Goal: Task Accomplishment & Management: Use online tool/utility

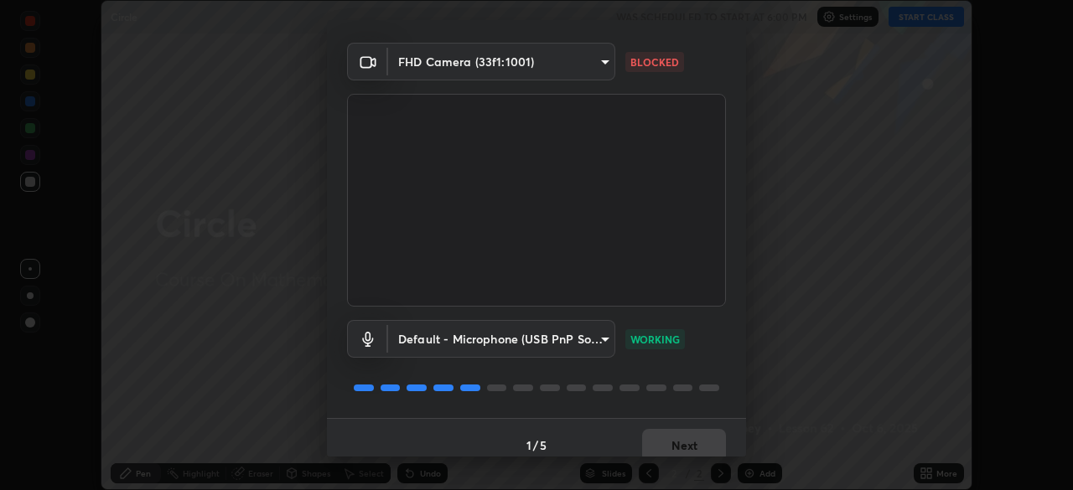
scroll to position [60, 0]
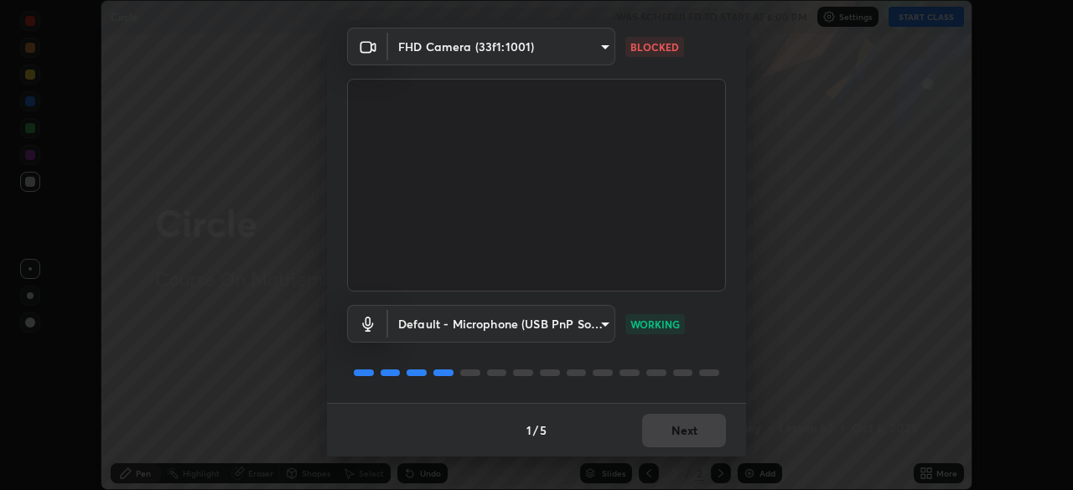
click at [470, 50] on body "Erase all Circle WAS SCHEDULED TO START AT 6:00 PM Settings START CLASS Setting…" at bounding box center [536, 245] width 1073 height 490
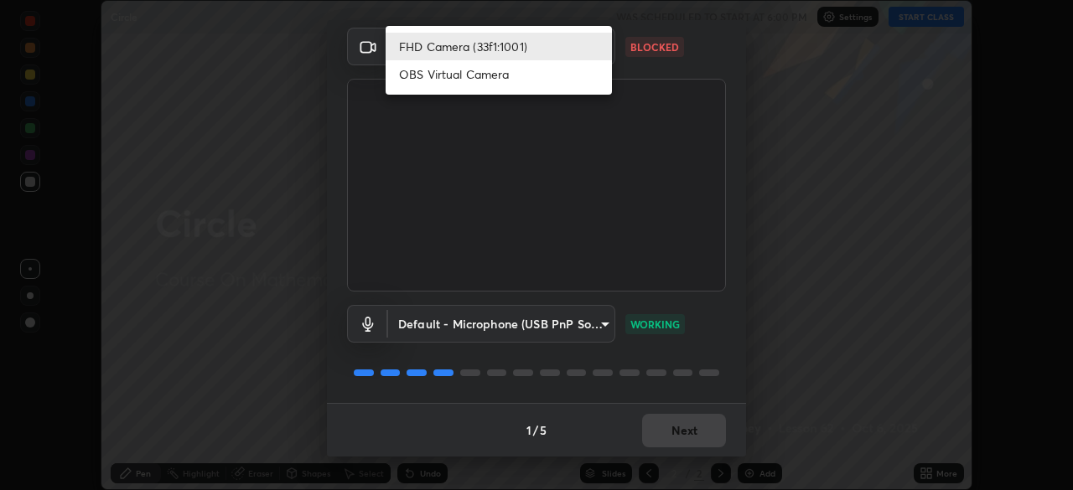
click at [465, 49] on li "FHD Camera (33f1:1001)" at bounding box center [499, 47] width 226 height 28
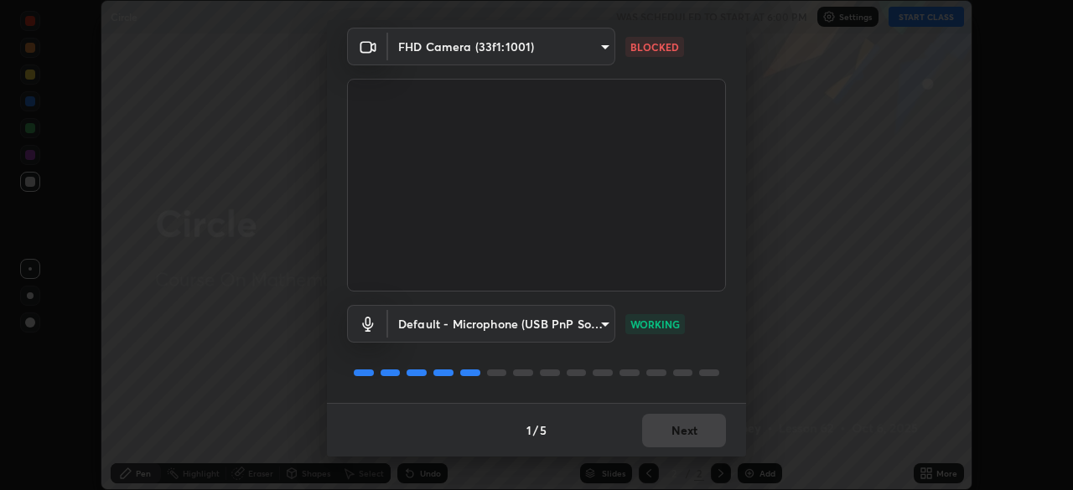
click at [539, 50] on body "Erase all Circle WAS SCHEDULED TO START AT 6:00 PM Settings START CLASS Setting…" at bounding box center [536, 245] width 1073 height 490
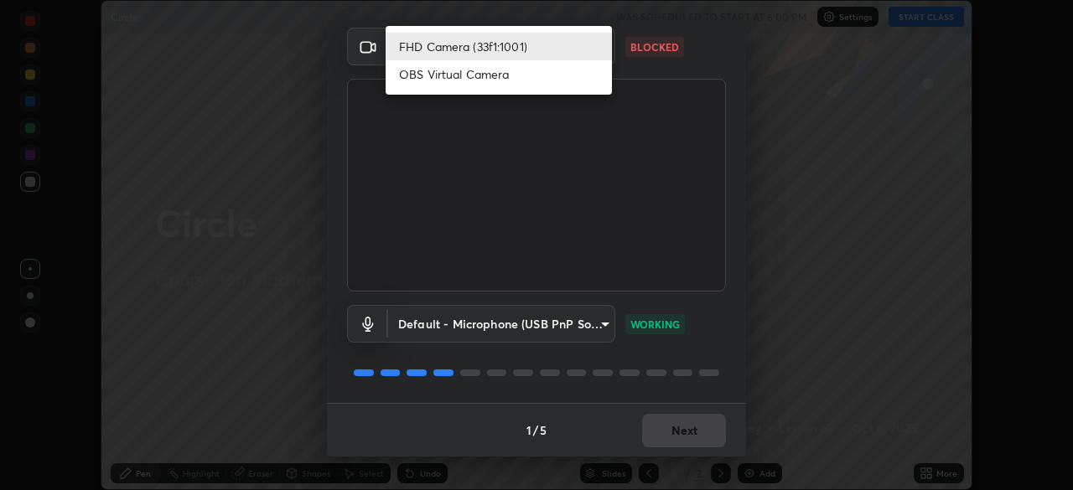
click at [502, 80] on li "OBS Virtual Camera" at bounding box center [499, 74] width 226 height 28
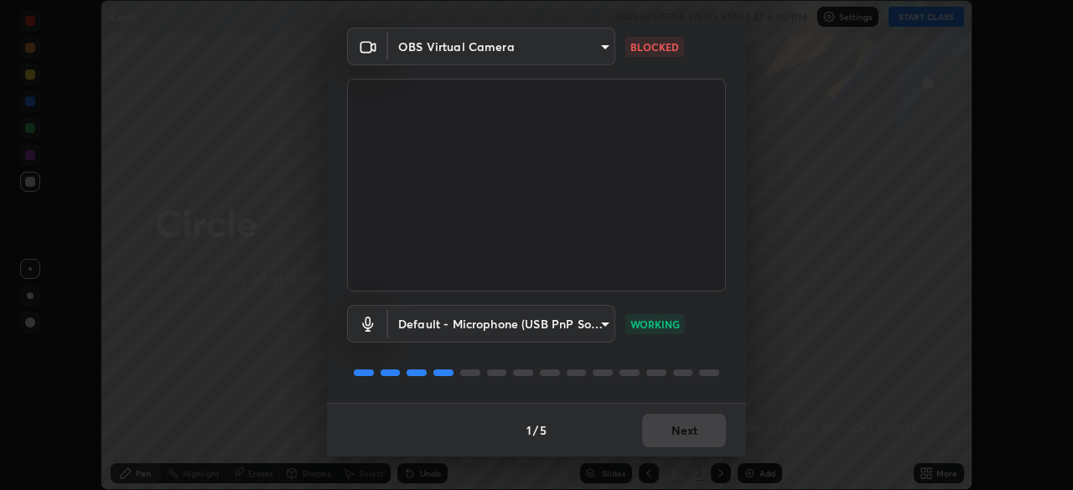
click at [529, 50] on body "Erase all Circle WAS SCHEDULED TO START AT 6:00 PM Settings START CLASS Setting…" at bounding box center [536, 245] width 1073 height 490
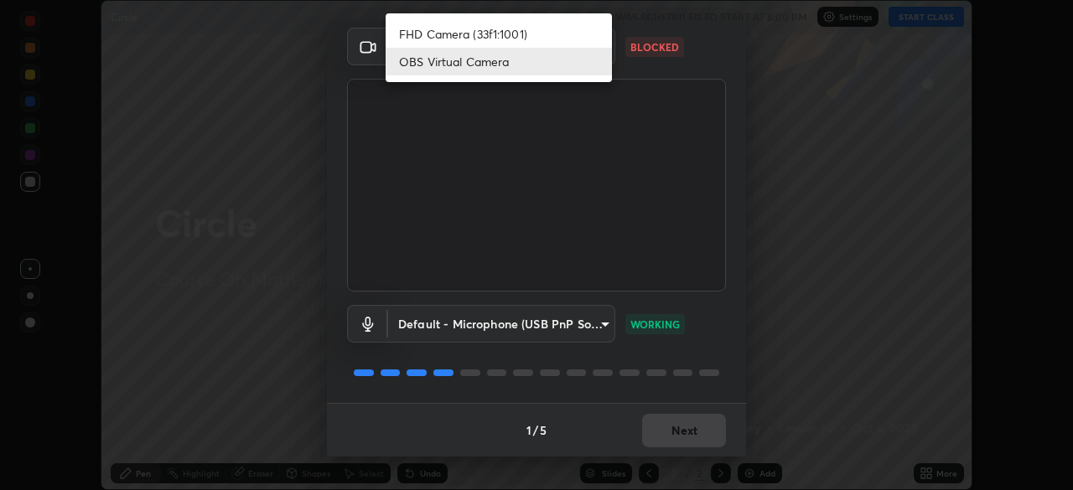
click at [467, 33] on li "FHD Camera (33f1:1001)" at bounding box center [499, 34] width 226 height 28
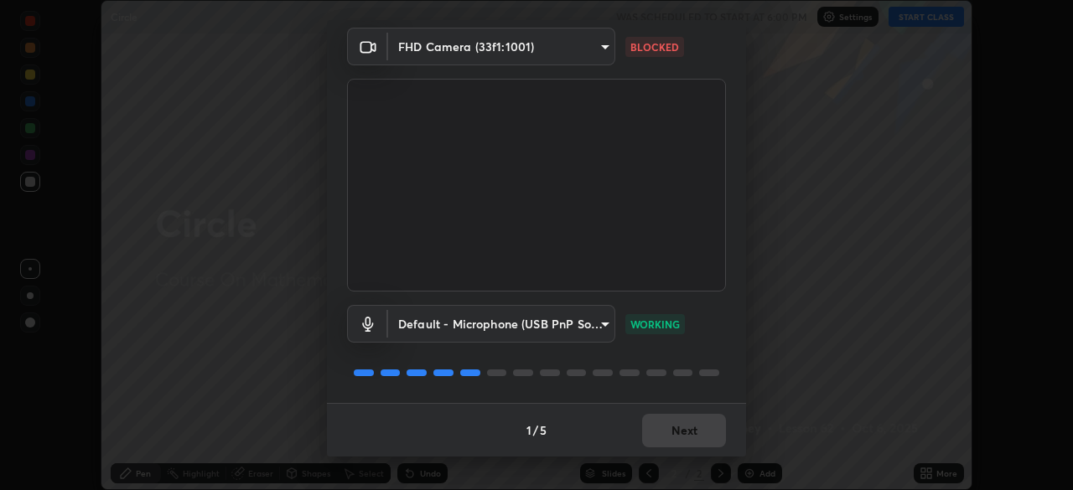
type input "192ca90c523cfdd937e4a0725d4108824b1e1e1832b9bb322643ae2a7bf66a5a"
click at [682, 428] on button "Next" at bounding box center [684, 431] width 84 height 34
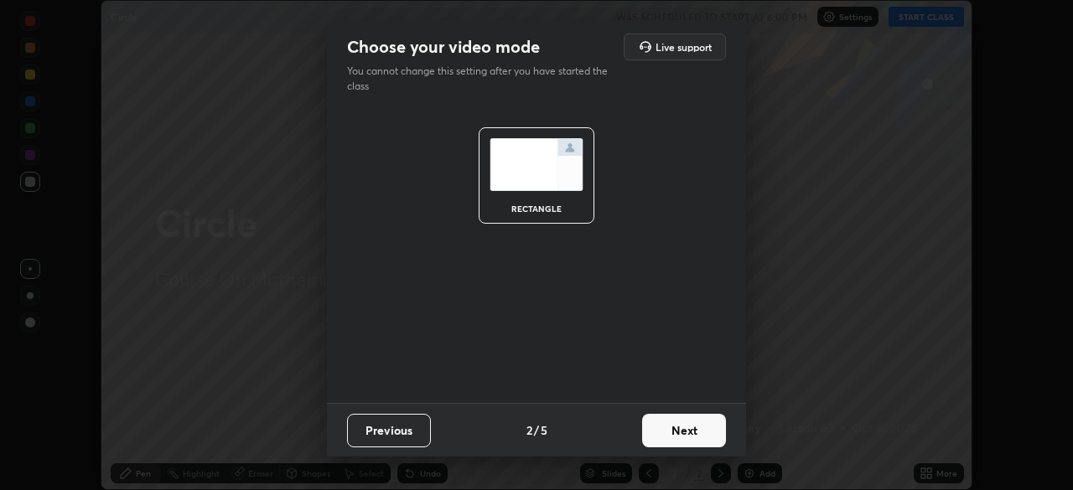
click at [684, 431] on button "Next" at bounding box center [684, 431] width 84 height 34
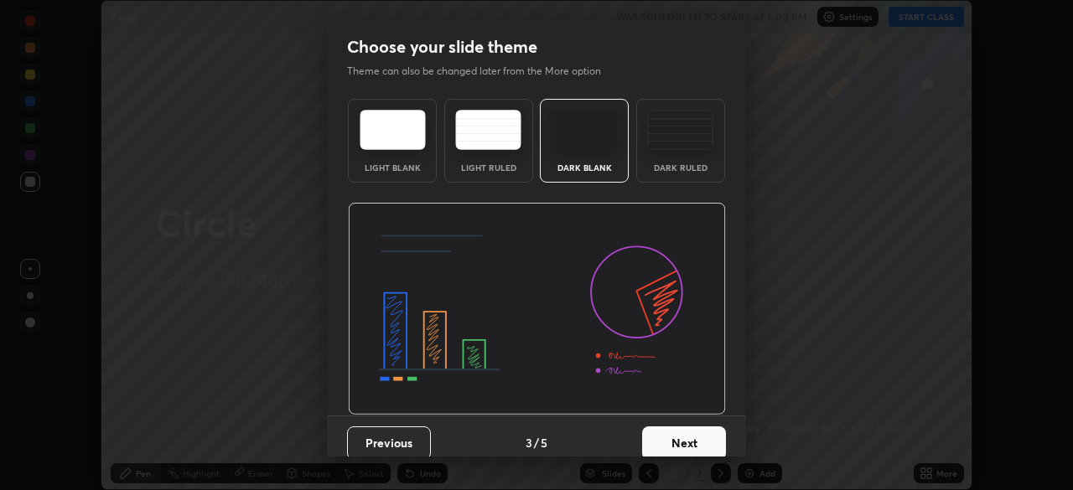
click at [686, 430] on button "Next" at bounding box center [684, 444] width 84 height 34
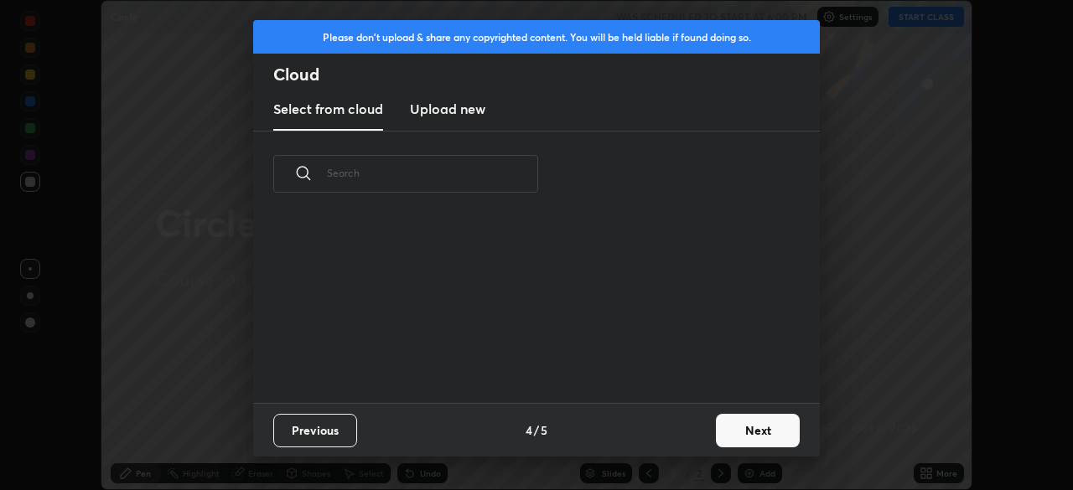
click at [688, 433] on div "Previous 4 / 5 Next" at bounding box center [536, 430] width 567 height 54
click at [756, 433] on button "Next" at bounding box center [758, 431] width 84 height 34
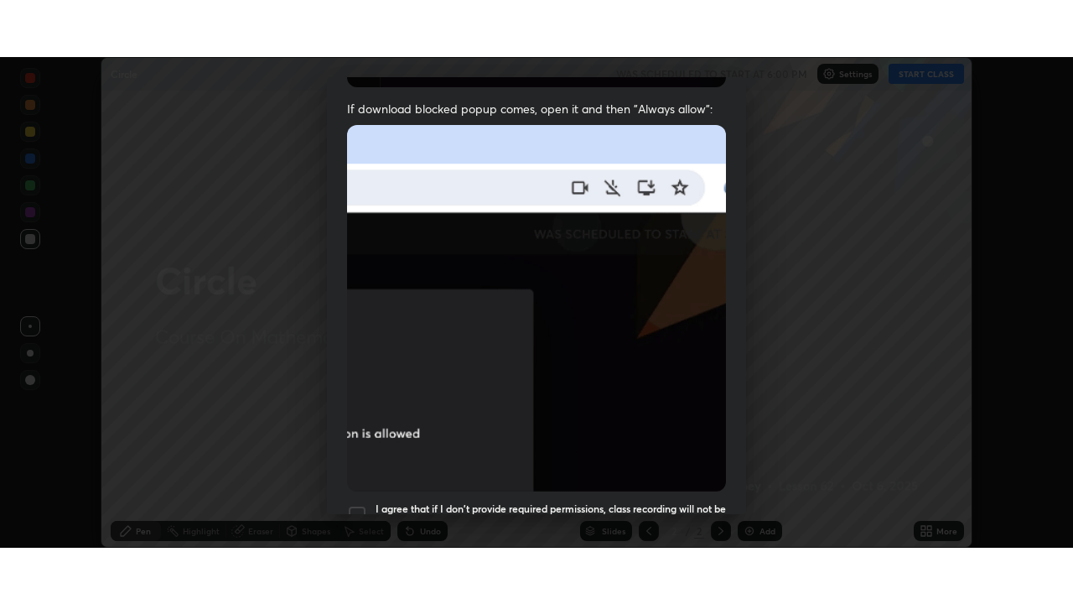
scroll to position [402, 0]
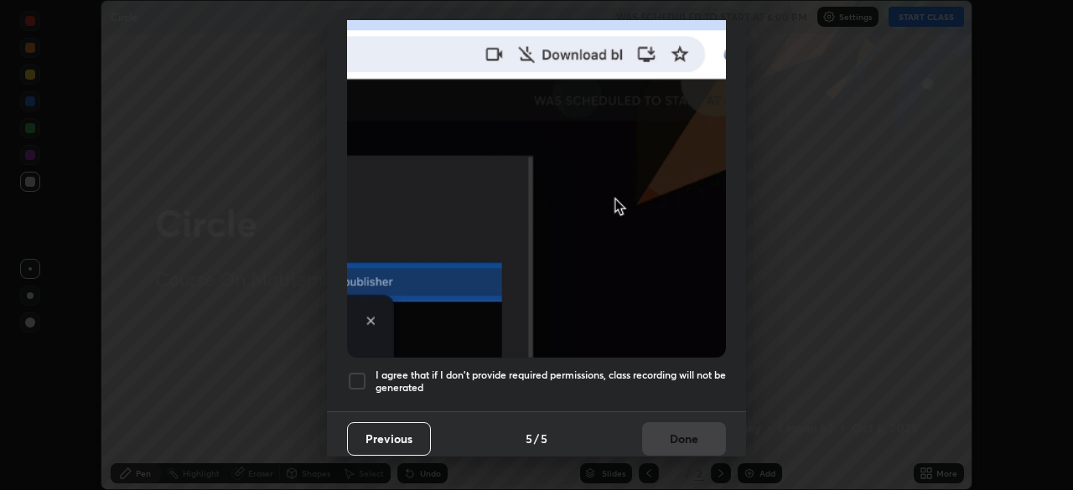
click at [361, 373] on div at bounding box center [357, 381] width 20 height 20
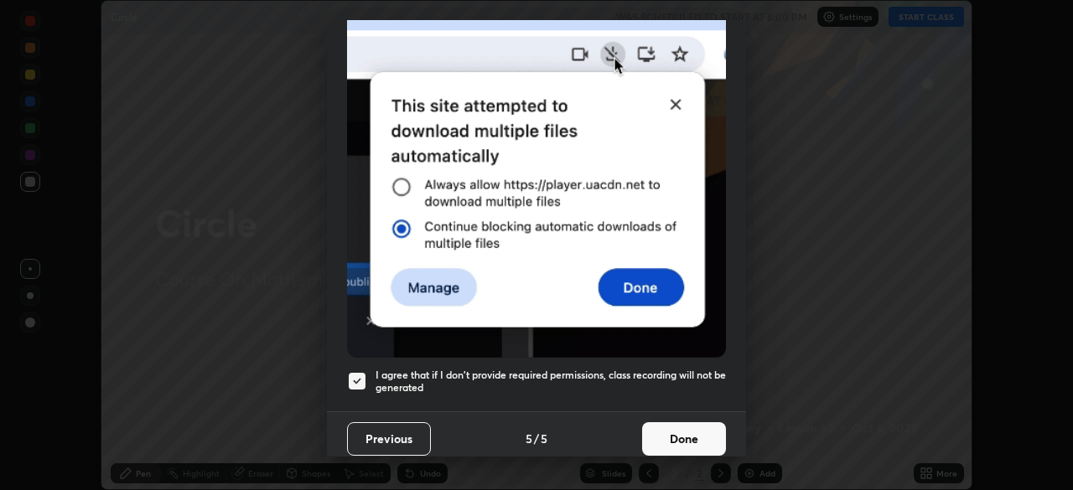
click at [684, 428] on button "Done" at bounding box center [684, 440] width 84 height 34
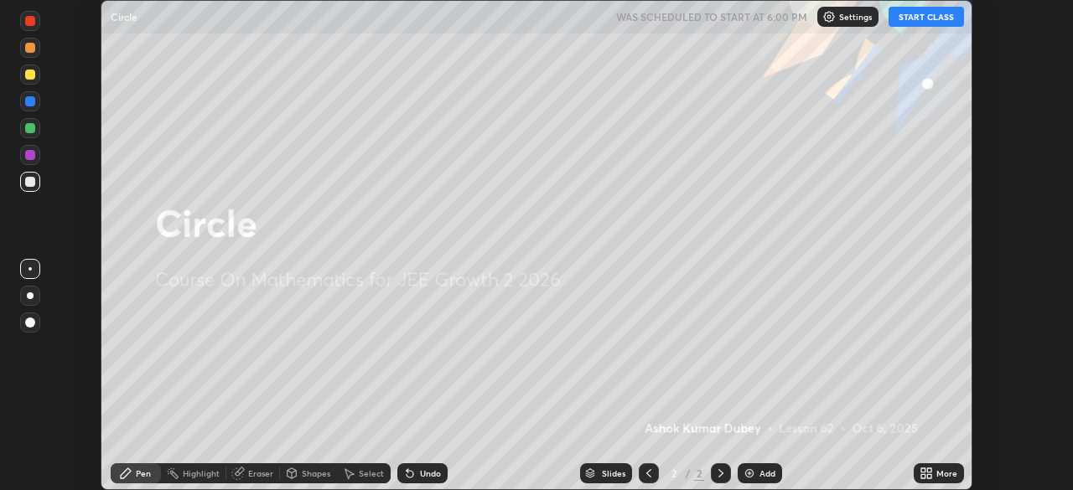
click at [918, 18] on button "START CLASS" at bounding box center [926, 17] width 75 height 20
click at [944, 476] on div "More" at bounding box center [947, 474] width 21 height 8
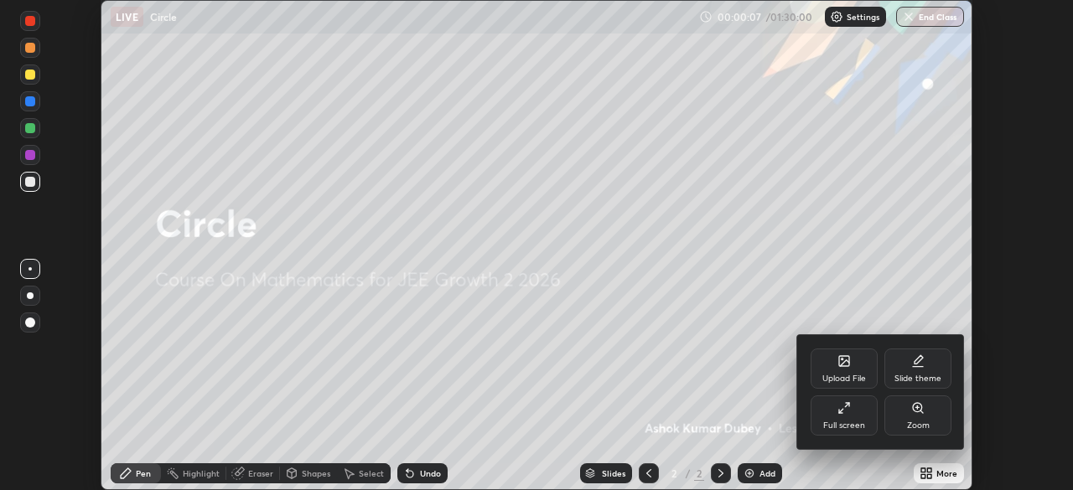
click at [851, 423] on div "Full screen" at bounding box center [844, 426] width 42 height 8
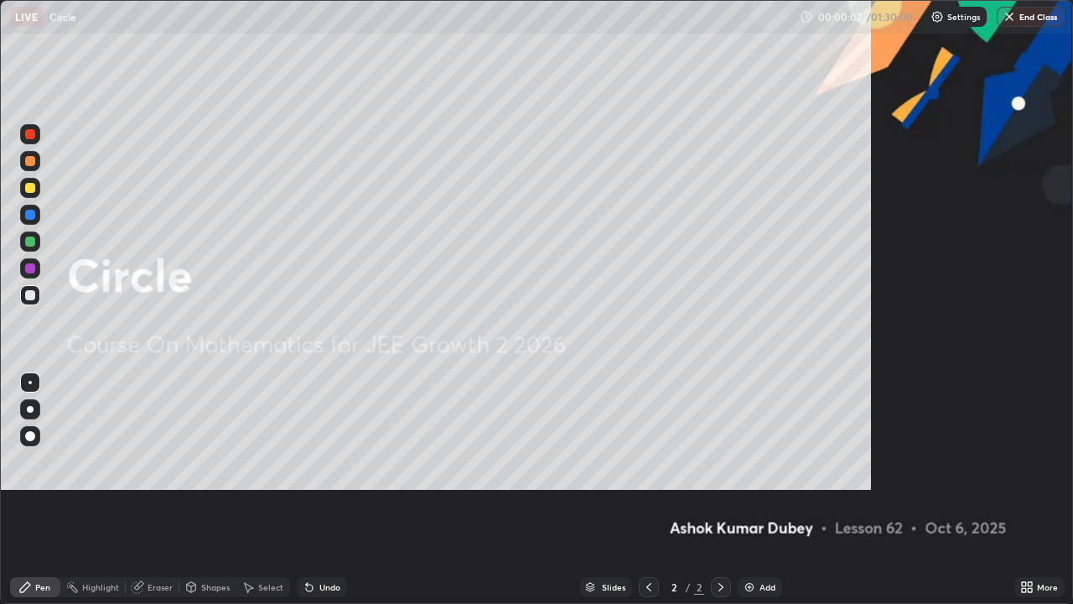
scroll to position [604, 1073]
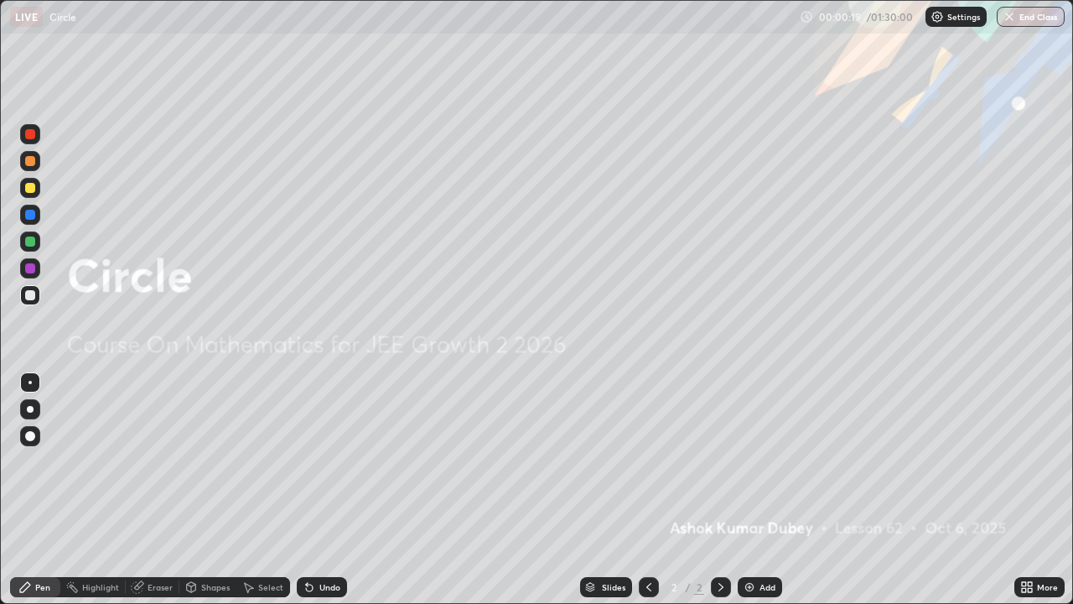
click at [750, 490] on img at bounding box center [749, 586] width 13 height 13
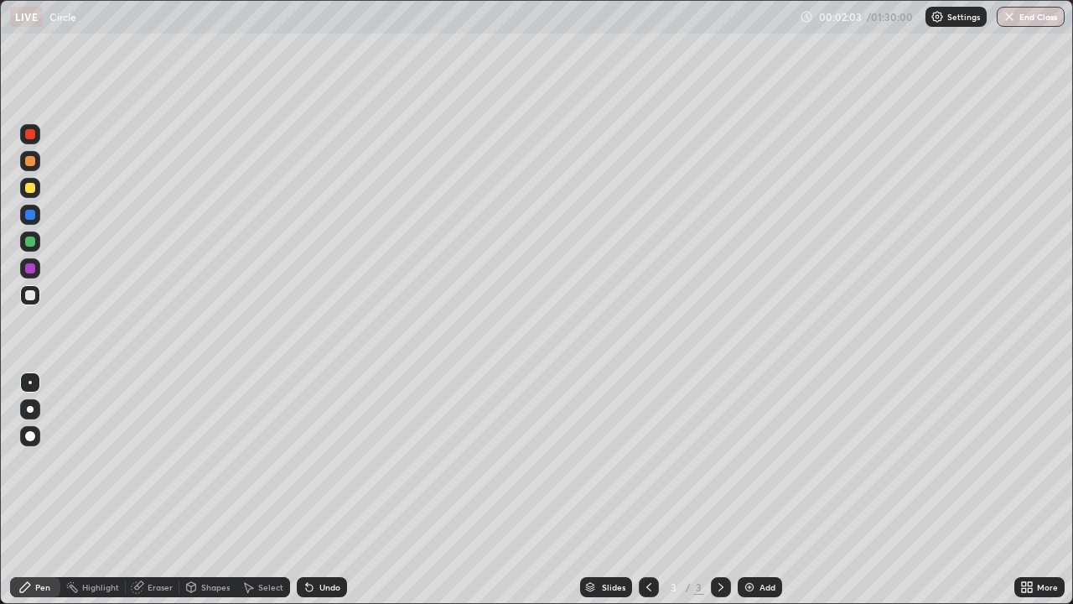
click at [29, 184] on div at bounding box center [30, 188] width 10 height 10
click at [33, 266] on div at bounding box center [30, 268] width 10 height 10
click at [163, 490] on div "Eraser" at bounding box center [160, 587] width 25 height 8
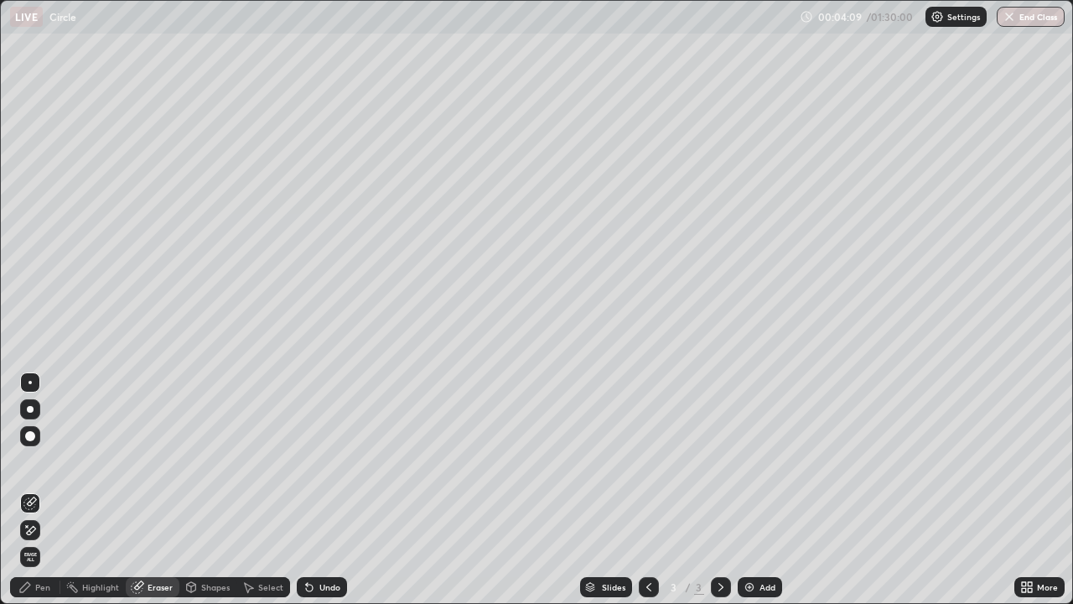
click at [52, 490] on div "Pen" at bounding box center [35, 587] width 50 height 20
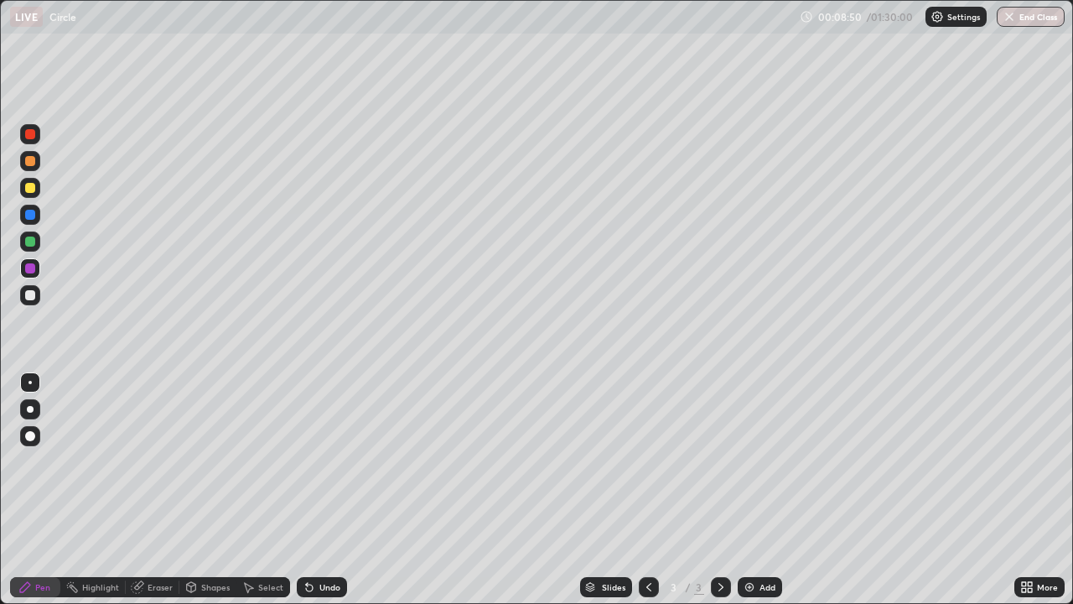
click at [29, 295] on div at bounding box center [30, 295] width 10 height 10
click at [719, 490] on icon at bounding box center [720, 586] width 13 height 13
click at [748, 490] on img at bounding box center [749, 586] width 13 height 13
click at [650, 490] on icon at bounding box center [648, 586] width 13 height 13
click at [719, 490] on icon at bounding box center [720, 586] width 13 height 13
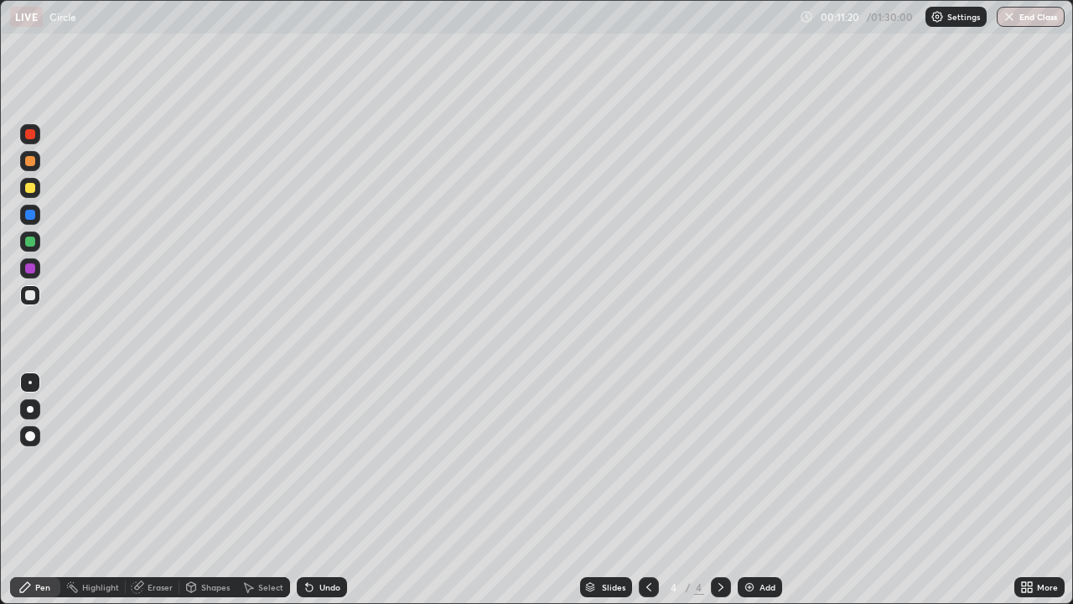
click at [748, 490] on img at bounding box center [749, 586] width 13 height 13
click at [33, 190] on div at bounding box center [30, 188] width 10 height 10
click at [34, 240] on div at bounding box center [30, 241] width 10 height 10
click at [647, 490] on icon at bounding box center [648, 586] width 13 height 13
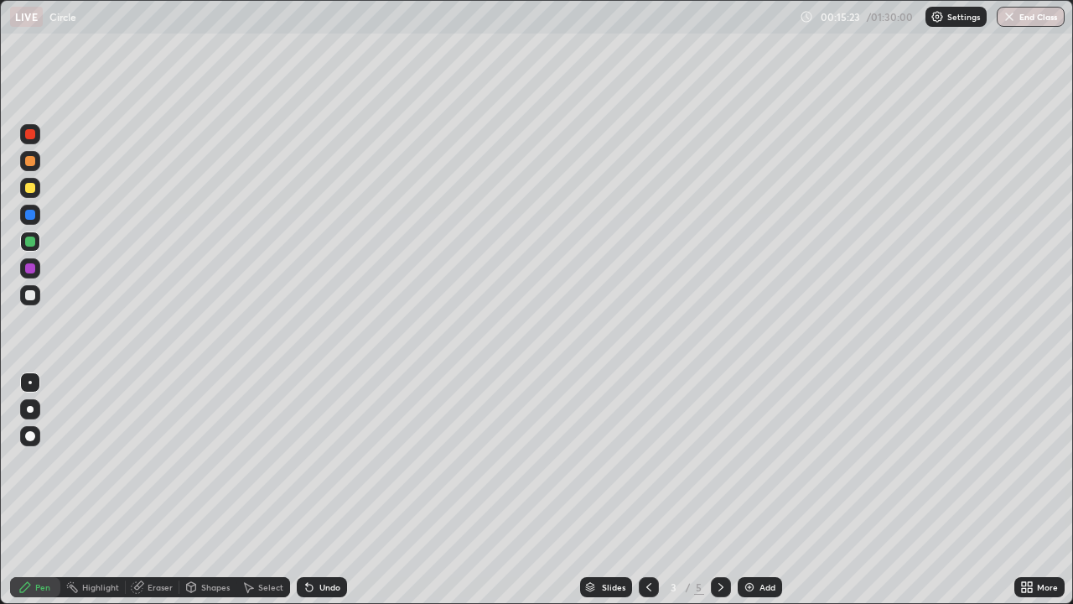
click at [724, 490] on icon at bounding box center [720, 586] width 13 height 13
click at [719, 490] on icon at bounding box center [720, 586] width 13 height 13
click at [746, 490] on img at bounding box center [749, 586] width 13 height 13
click at [719, 490] on icon at bounding box center [720, 586] width 13 height 13
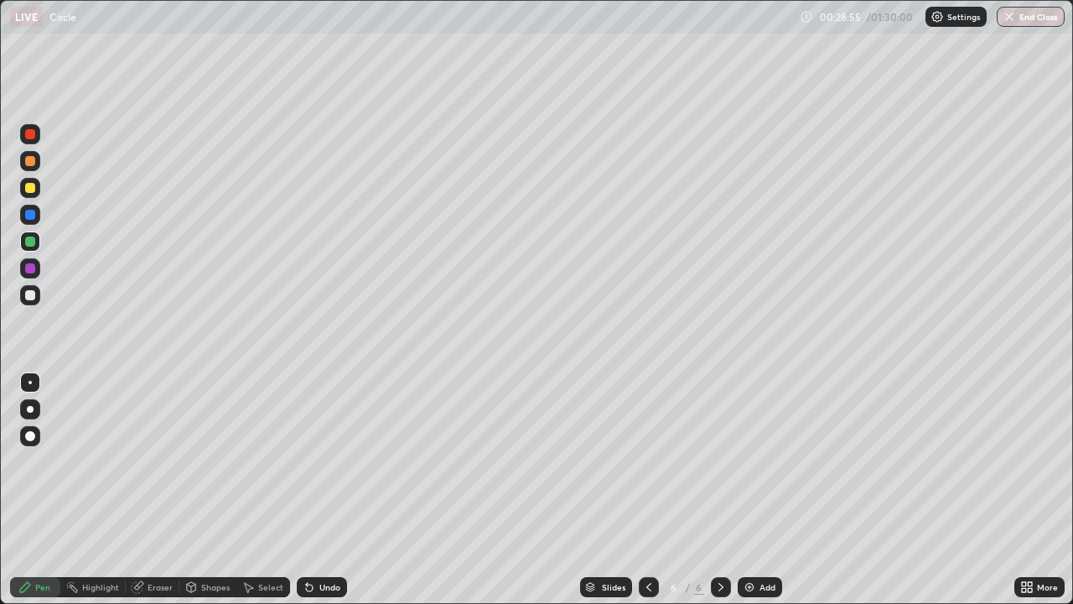
click at [750, 490] on img at bounding box center [749, 586] width 13 height 13
click at [646, 490] on icon at bounding box center [648, 586] width 13 height 13
click at [719, 490] on icon at bounding box center [720, 586] width 13 height 13
click at [646, 490] on icon at bounding box center [648, 586] width 13 height 13
click at [719, 490] on icon at bounding box center [720, 586] width 13 height 13
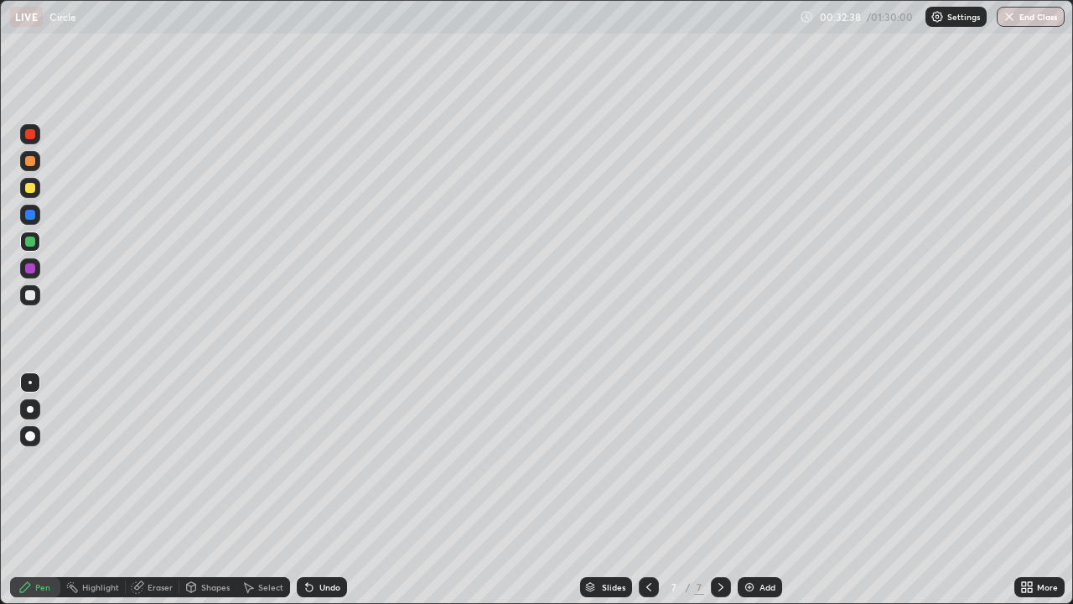
click at [166, 490] on div "Eraser" at bounding box center [160, 587] width 25 height 8
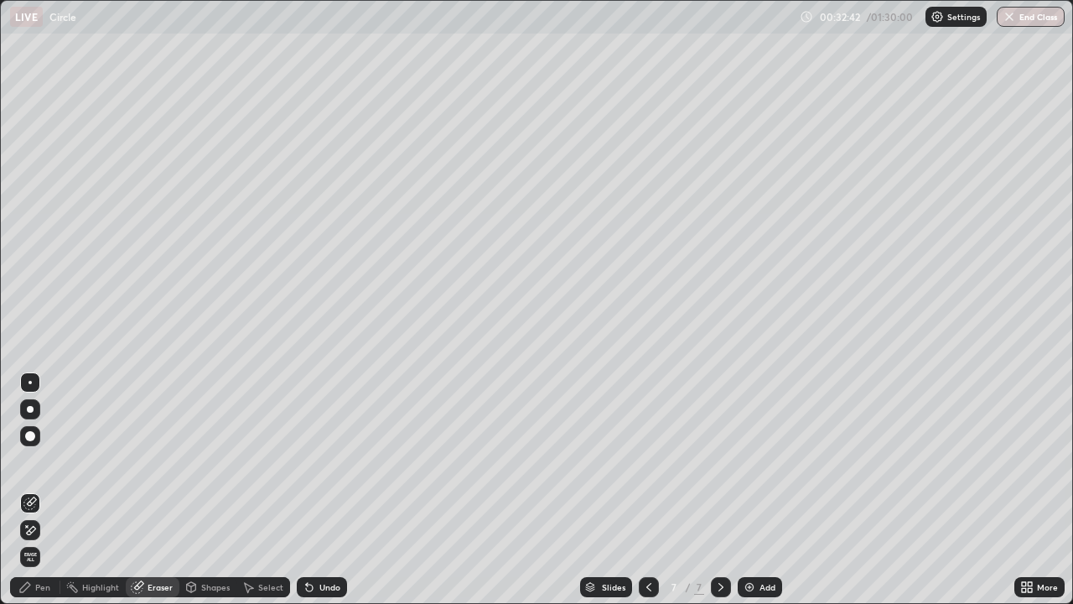
click at [44, 490] on div "Pen" at bounding box center [42, 587] width 15 height 8
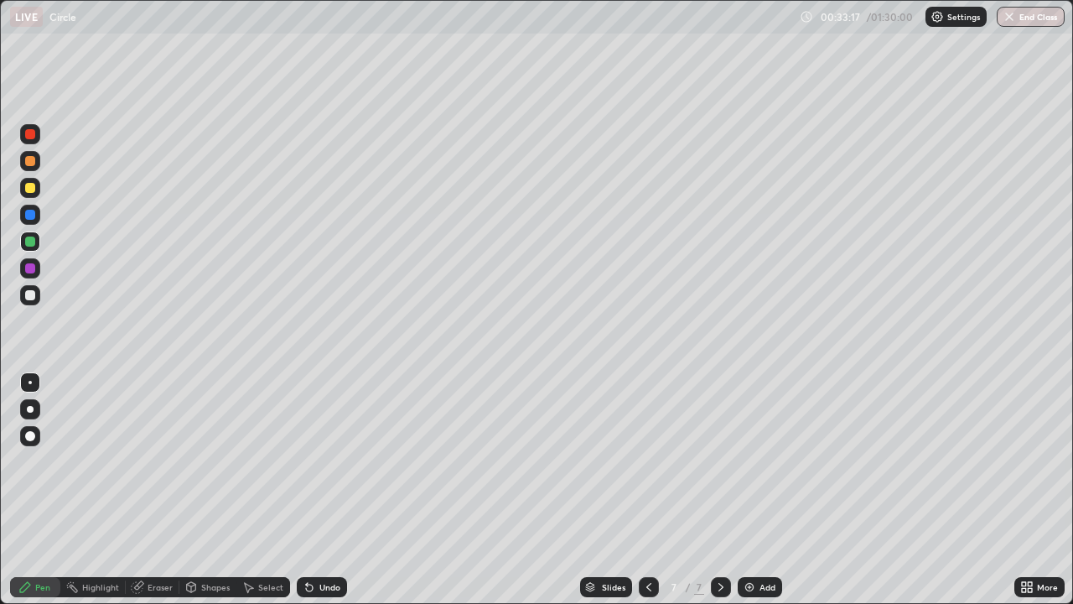
click at [164, 490] on div "Eraser" at bounding box center [160, 587] width 25 height 8
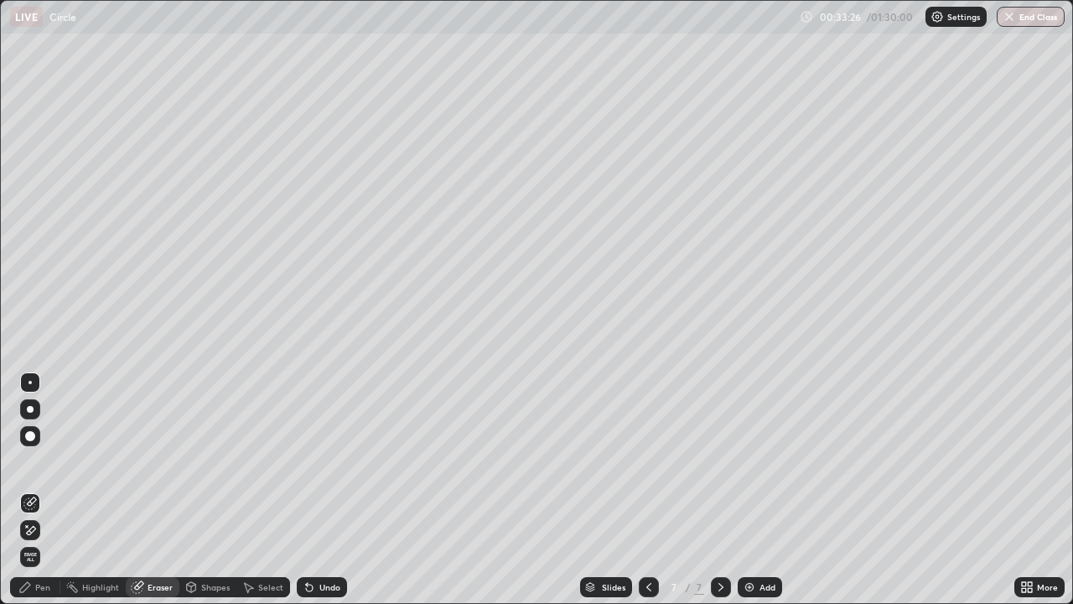
click at [47, 490] on div "Pen" at bounding box center [42, 587] width 15 height 8
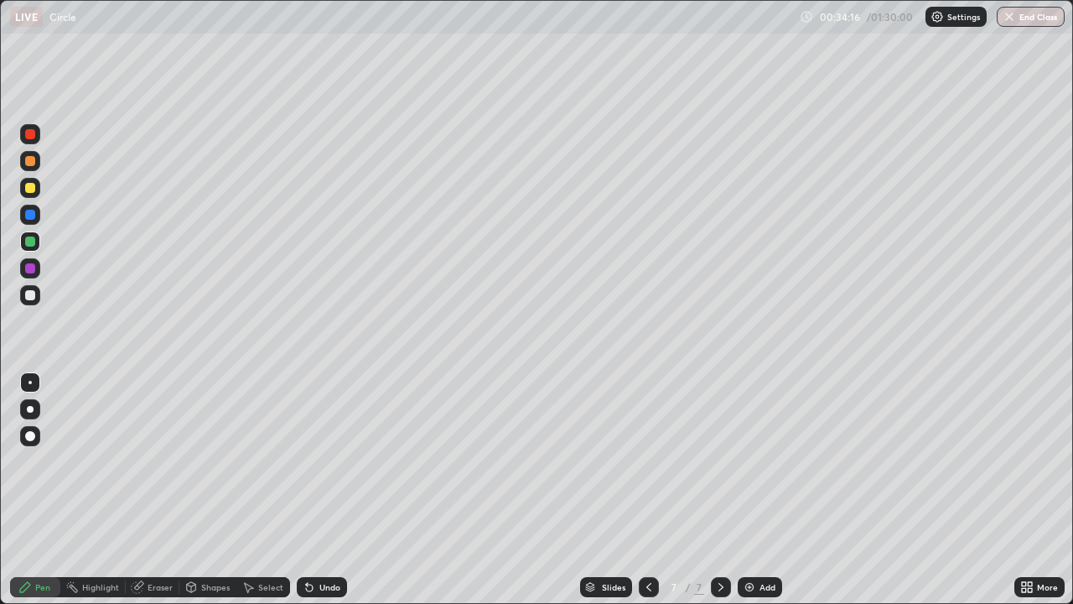
click at [33, 189] on div at bounding box center [30, 188] width 10 height 10
click at [924, 490] on div "Slides 7 / 7 Add" at bounding box center [680, 587] width 667 height 34
click at [647, 490] on icon at bounding box center [648, 586] width 13 height 13
click at [727, 490] on div at bounding box center [721, 587] width 20 height 20
click at [28, 294] on div at bounding box center [30, 295] width 10 height 10
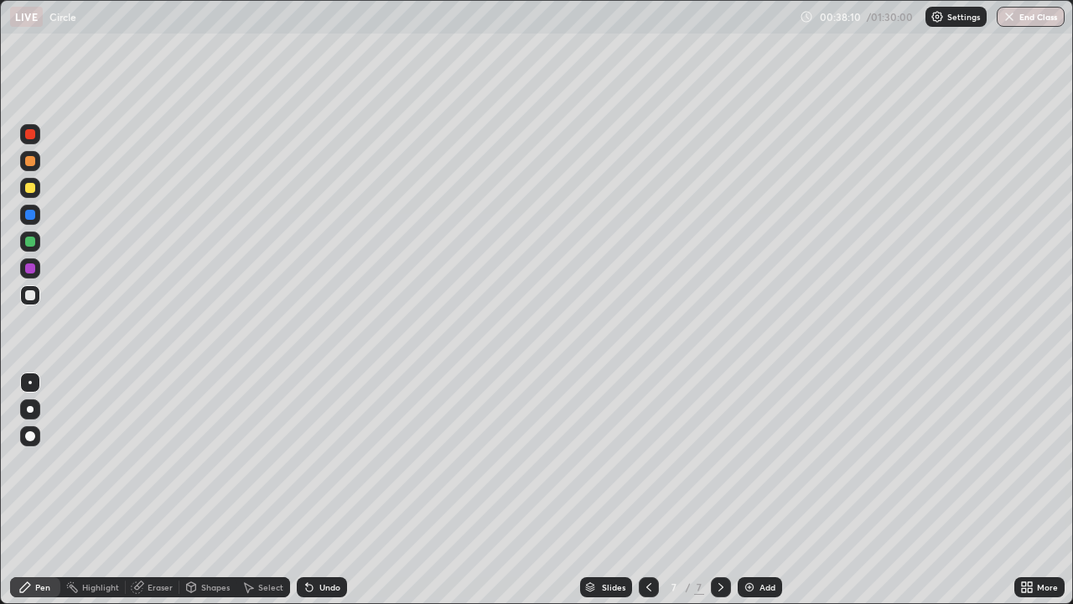
click at [720, 490] on icon at bounding box center [720, 586] width 13 height 13
click at [750, 490] on img at bounding box center [749, 586] width 13 height 13
click at [34, 187] on div at bounding box center [30, 188] width 10 height 10
click at [37, 244] on div at bounding box center [30, 241] width 20 height 20
click at [160, 490] on div "Eraser" at bounding box center [160, 587] width 25 height 8
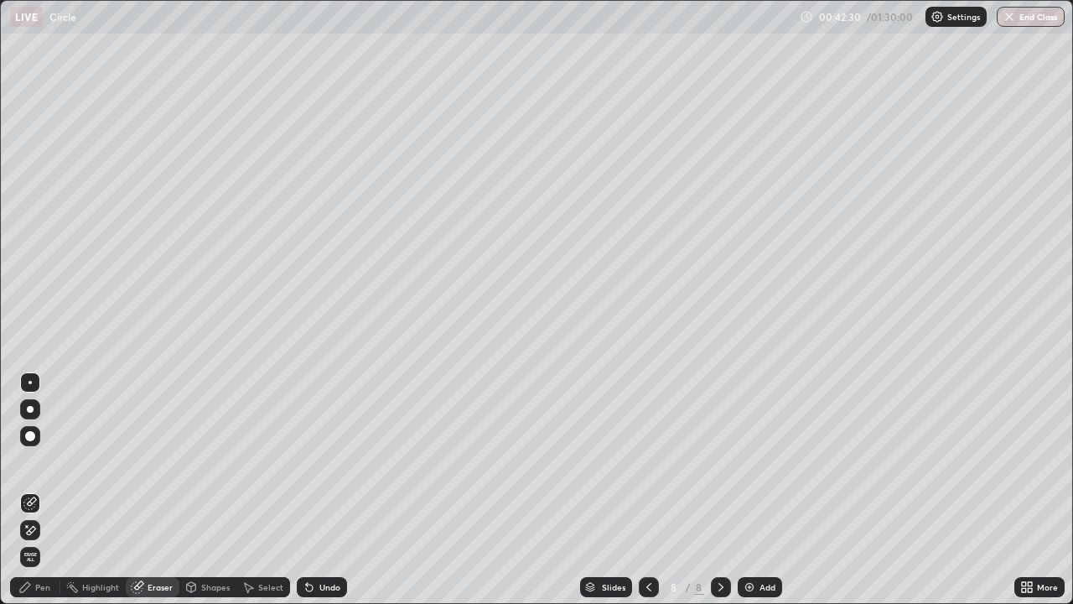
click at [49, 490] on div "Pen" at bounding box center [42, 587] width 15 height 8
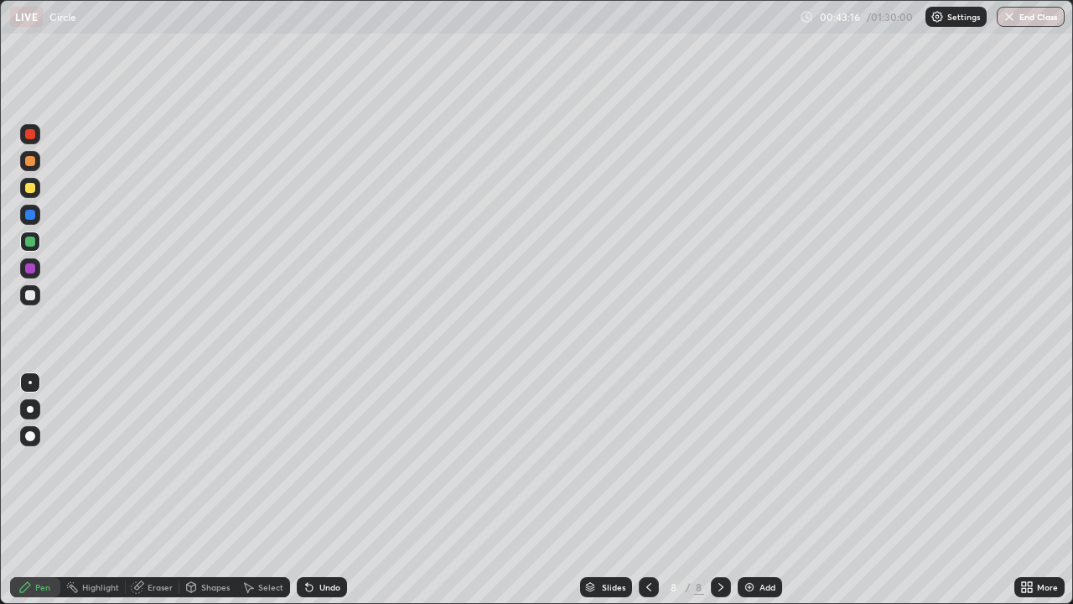
click at [32, 268] on div at bounding box center [30, 268] width 10 height 10
click at [546, 490] on div "Slides 8 / 8 Add" at bounding box center [680, 587] width 667 height 34
click at [31, 217] on div at bounding box center [30, 215] width 10 height 10
click at [344, 490] on div "Undo" at bounding box center [322, 587] width 50 height 20
click at [372, 490] on div "Slides 8 / 8 Add" at bounding box center [680, 587] width 667 height 34
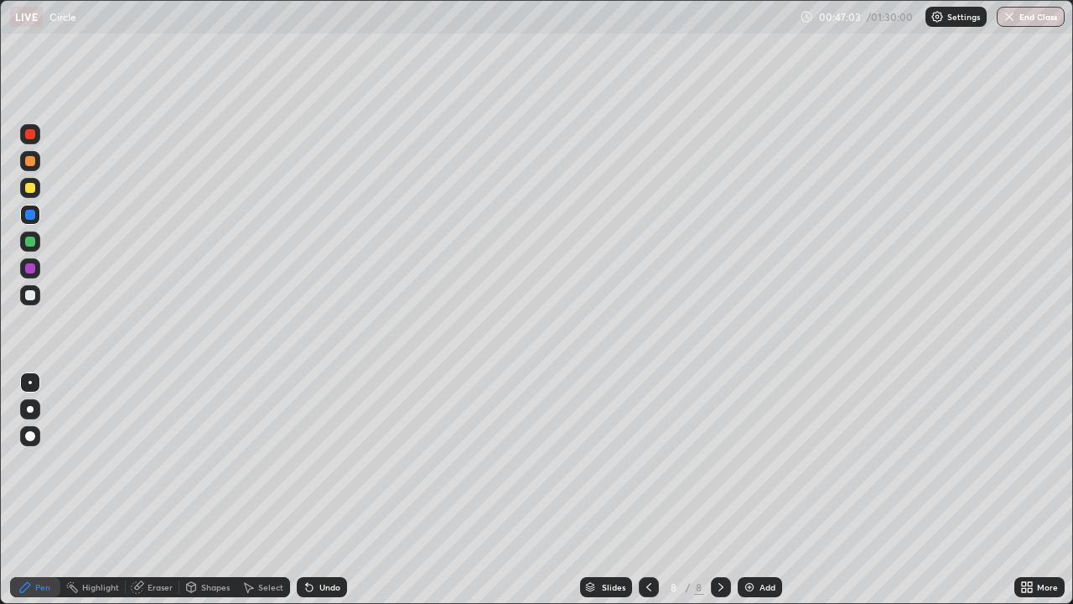
click at [386, 490] on div "Slides 8 / 8 Add" at bounding box center [680, 587] width 667 height 34
click at [363, 490] on div "Slides 8 / 8 Add" at bounding box center [680, 587] width 667 height 34
click at [159, 490] on div "Eraser" at bounding box center [160, 587] width 25 height 8
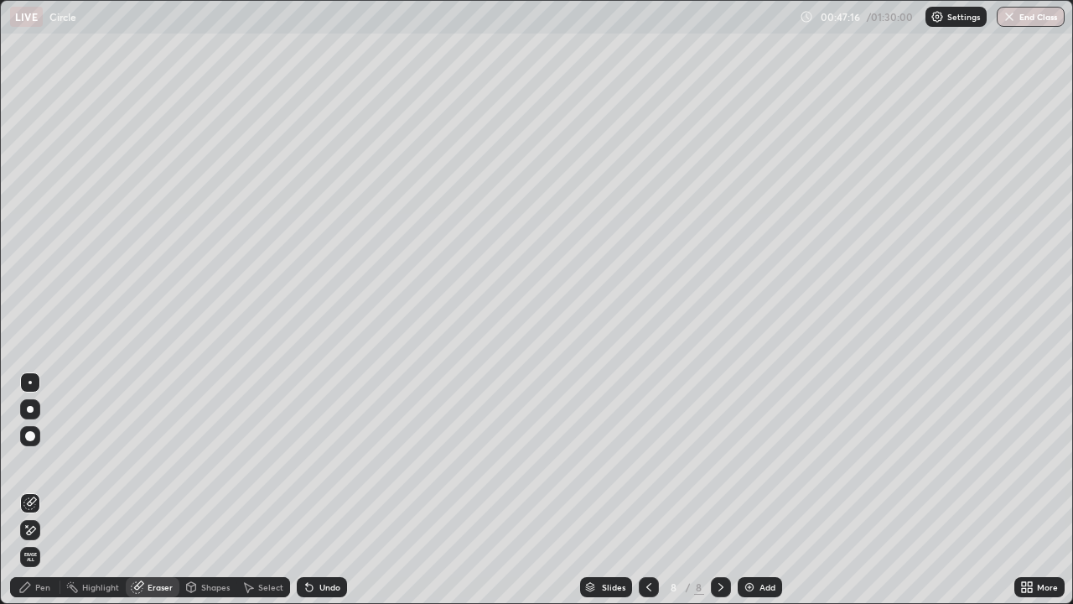
click at [45, 490] on div "Pen" at bounding box center [42, 587] width 15 height 8
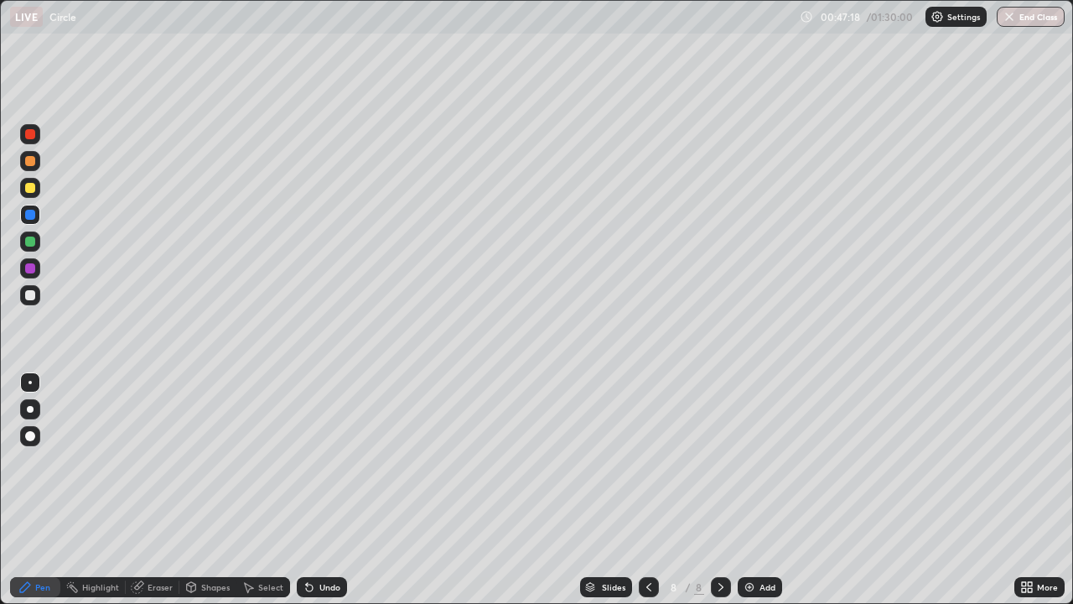
click at [31, 294] on div at bounding box center [30, 295] width 10 height 10
click at [420, 490] on div "Slides 8 / 8 Add" at bounding box center [680, 587] width 667 height 34
click at [719, 490] on icon at bounding box center [720, 586] width 13 height 13
click at [749, 490] on img at bounding box center [749, 586] width 13 height 13
click at [646, 490] on icon at bounding box center [648, 587] width 5 height 8
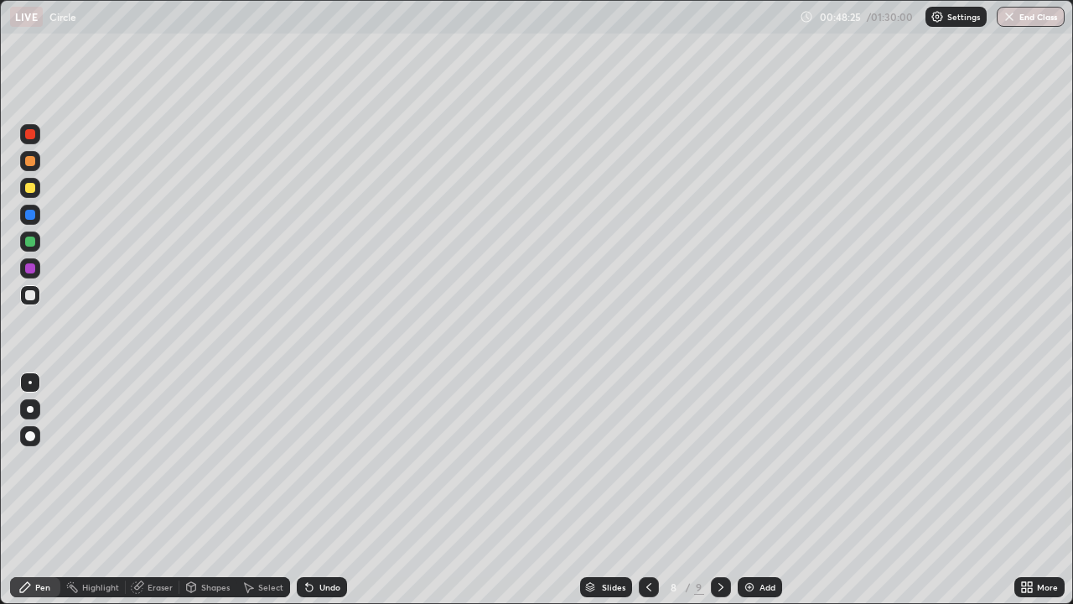
click at [721, 490] on icon at bounding box center [720, 586] width 13 height 13
click at [645, 490] on div at bounding box center [649, 587] width 20 height 20
click at [720, 490] on icon at bounding box center [720, 586] width 13 height 13
click at [647, 490] on icon at bounding box center [648, 586] width 13 height 13
click at [719, 490] on icon at bounding box center [720, 586] width 13 height 13
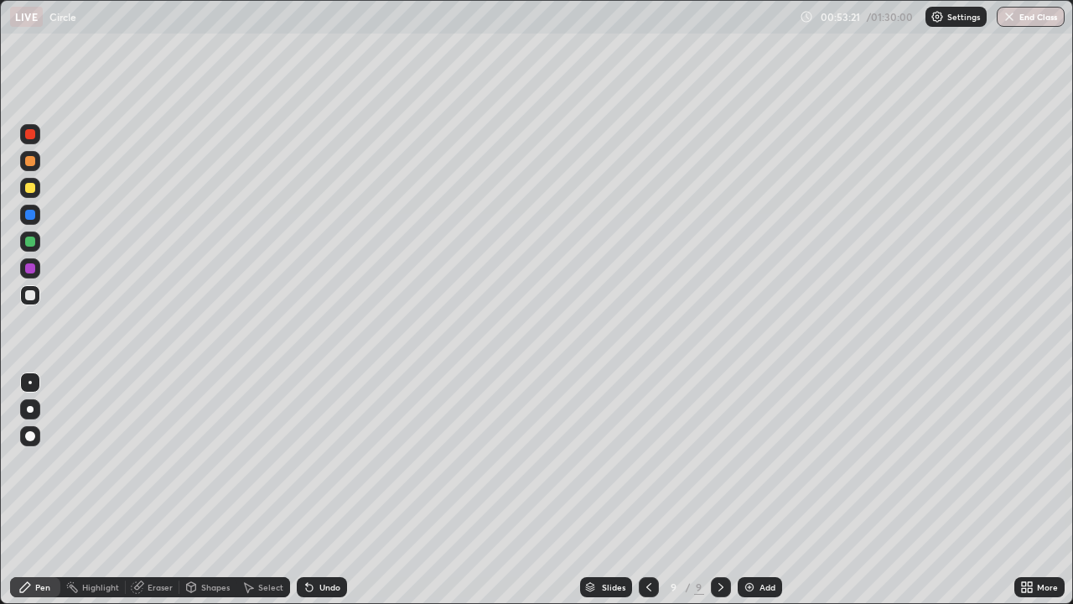
click at [646, 490] on icon at bounding box center [648, 586] width 13 height 13
click at [726, 490] on div at bounding box center [721, 587] width 20 height 20
click at [174, 490] on div "Eraser" at bounding box center [153, 587] width 54 height 20
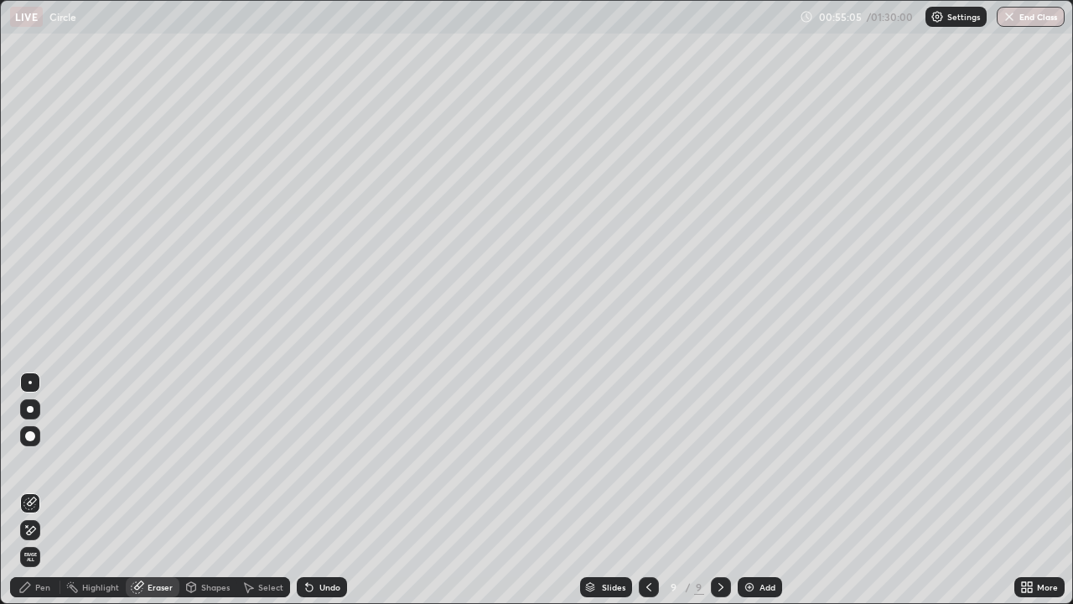
click at [49, 490] on div "Pen" at bounding box center [42, 587] width 15 height 8
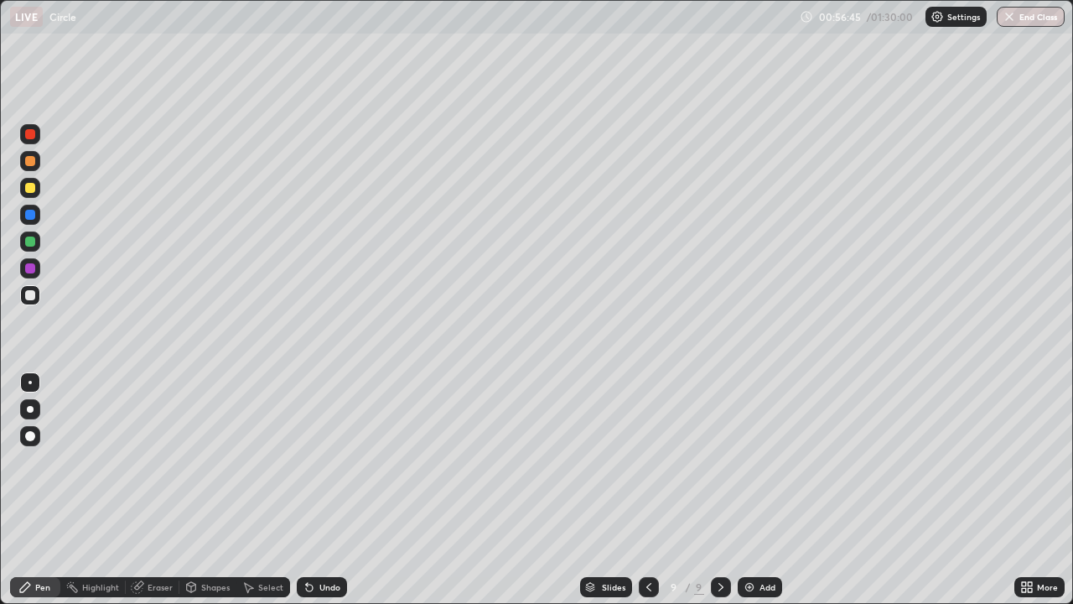
click at [721, 490] on icon at bounding box center [721, 587] width 5 height 8
click at [748, 490] on img at bounding box center [749, 586] width 13 height 13
click at [740, 490] on div "Add" at bounding box center [760, 587] width 44 height 20
click at [755, 490] on img at bounding box center [749, 586] width 13 height 13
click at [38, 187] on div at bounding box center [30, 188] width 20 height 20
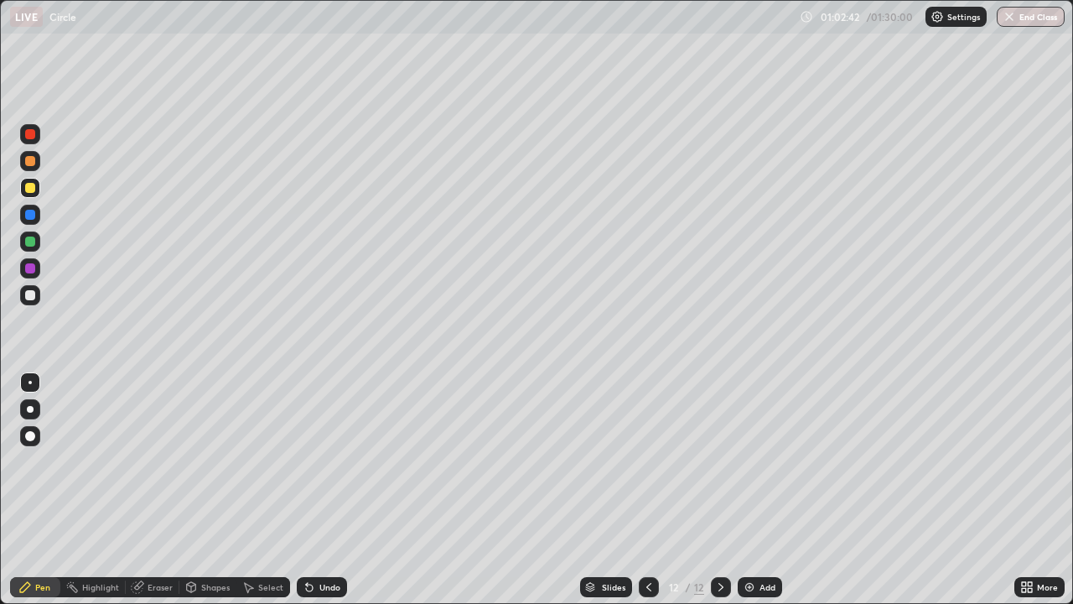
click at [36, 297] on div at bounding box center [30, 295] width 20 height 20
click at [39, 188] on div at bounding box center [30, 188] width 20 height 20
click at [719, 490] on icon at bounding box center [720, 586] width 13 height 13
click at [748, 490] on img at bounding box center [749, 586] width 13 height 13
click at [649, 490] on icon at bounding box center [648, 586] width 13 height 13
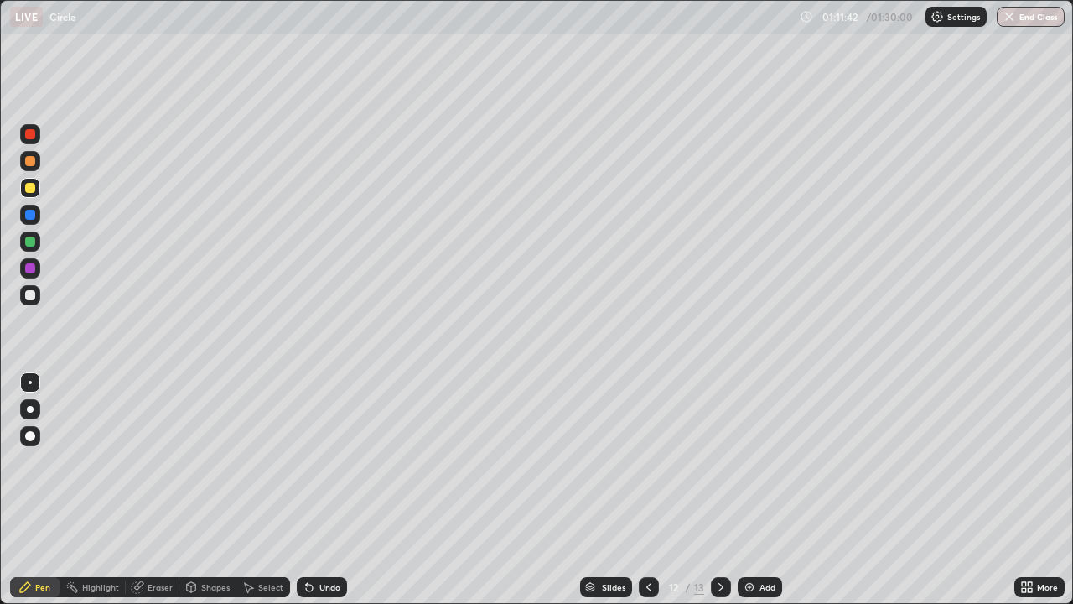
click at [719, 490] on icon at bounding box center [720, 586] width 13 height 13
click at [726, 490] on div at bounding box center [721, 587] width 20 height 20
click at [746, 490] on img at bounding box center [749, 586] width 13 height 13
click at [159, 490] on div "Eraser" at bounding box center [160, 587] width 25 height 8
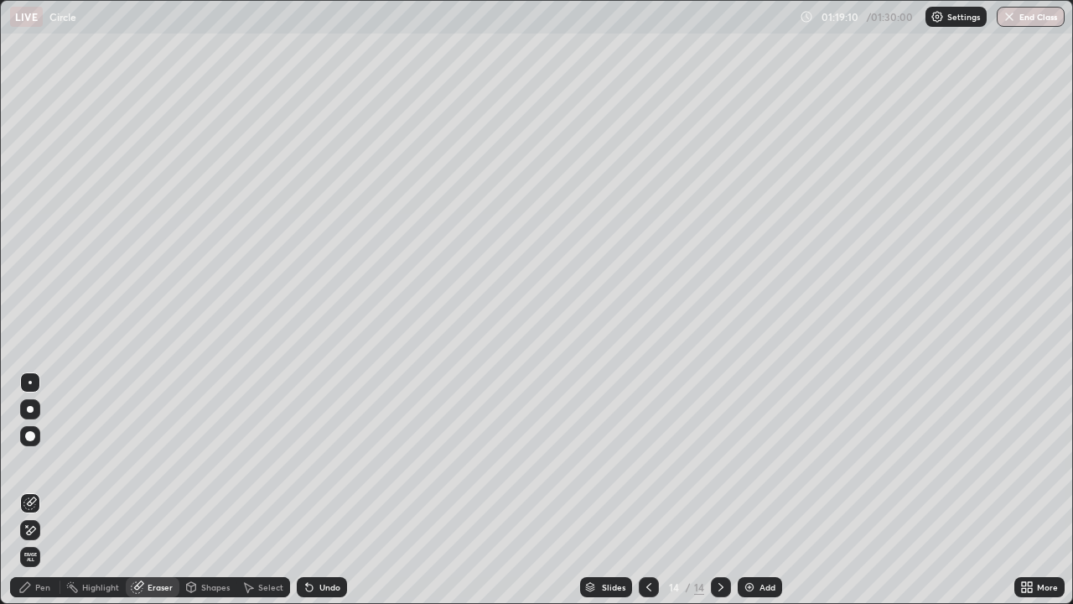
click at [49, 490] on div "Pen" at bounding box center [42, 587] width 15 height 8
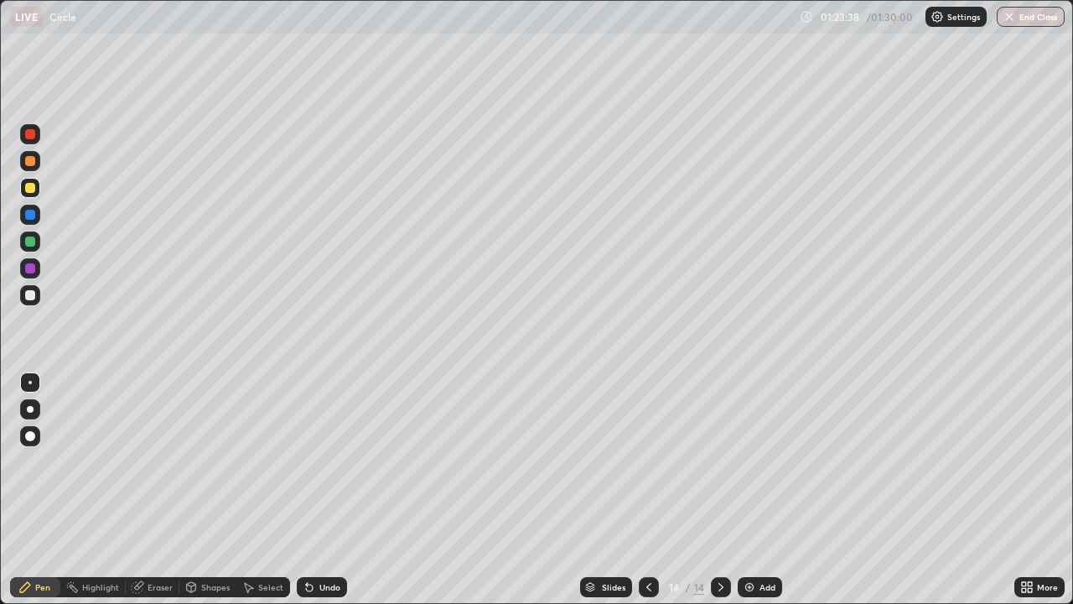
click at [1041, 23] on button "End Class" at bounding box center [1031, 17] width 68 height 20
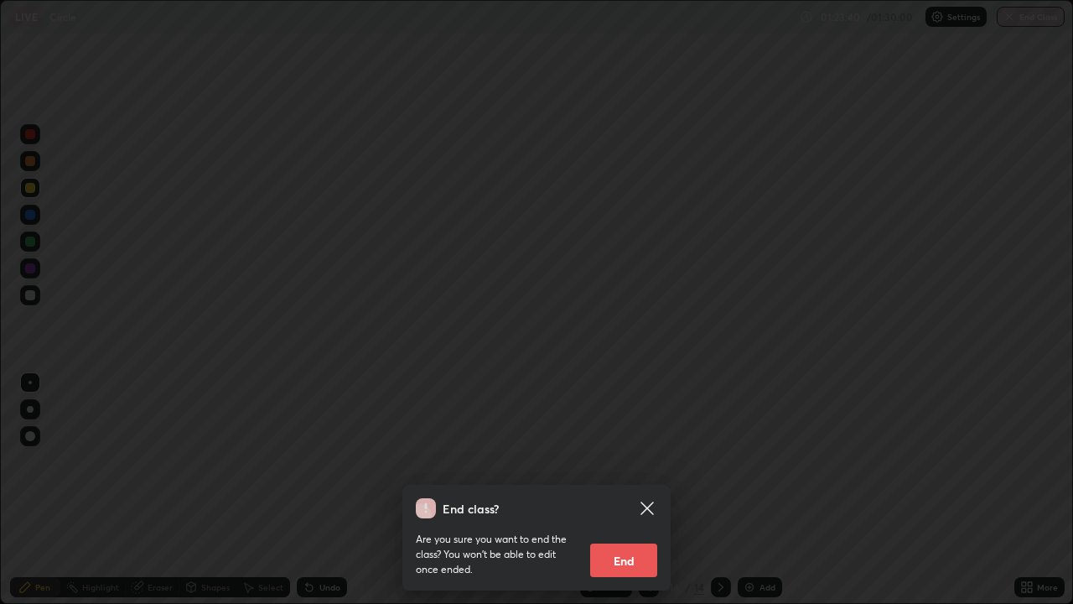
click at [627, 490] on button "End" at bounding box center [623, 560] width 67 height 34
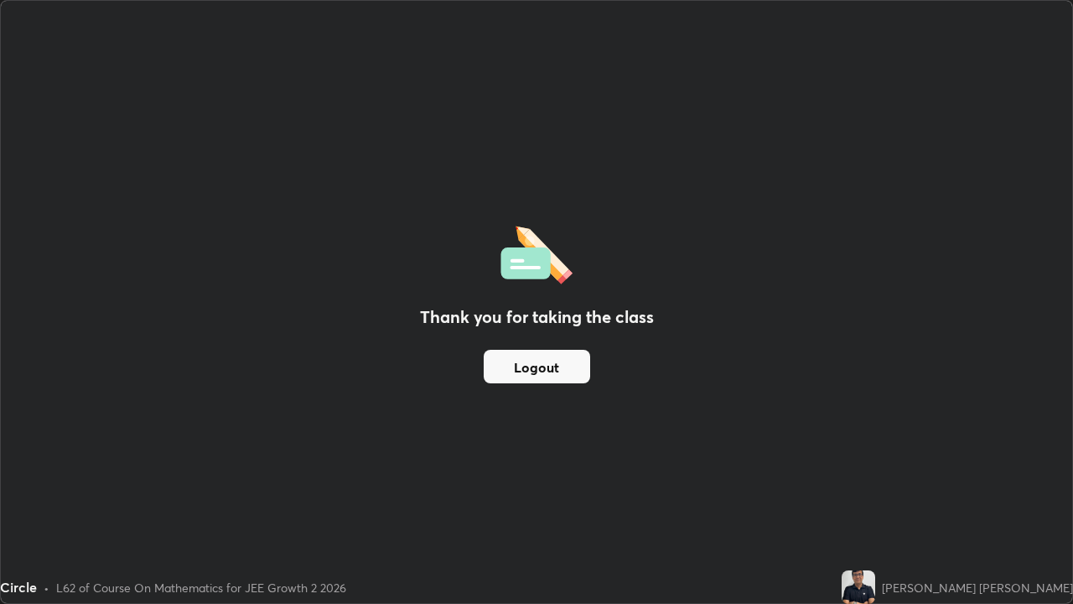
click at [539, 370] on button "Logout" at bounding box center [537, 367] width 106 height 34
